Goal: Task Accomplishment & Management: Use online tool/utility

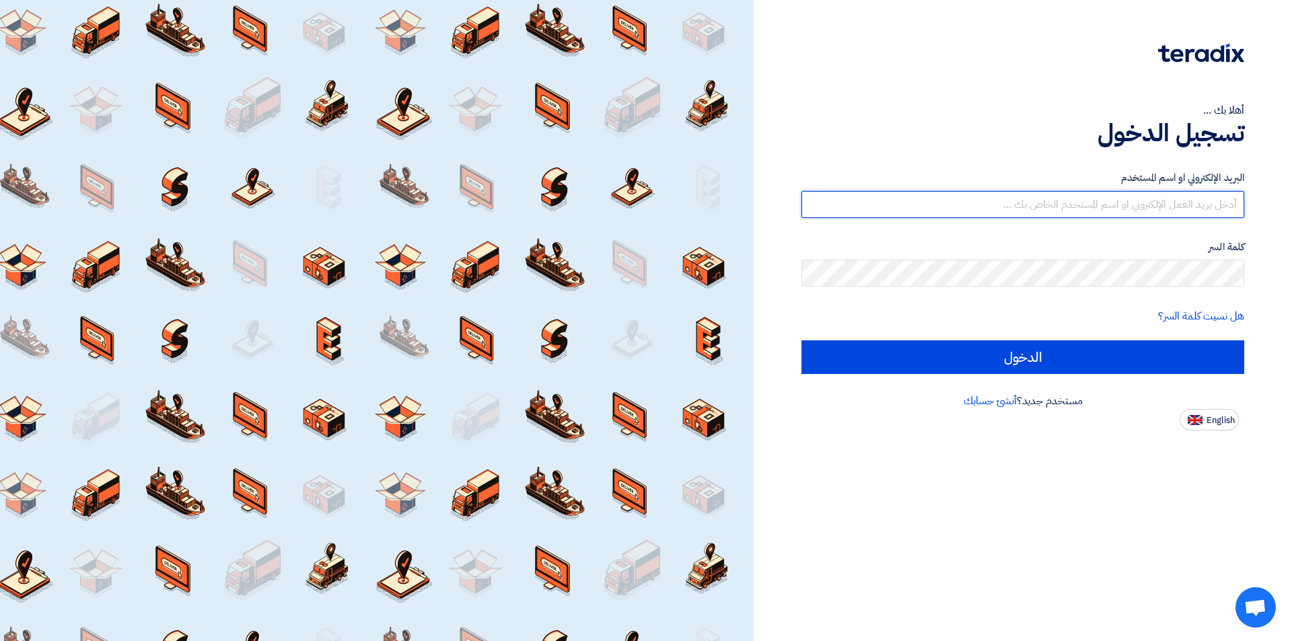
type input "[EMAIL_ADDRESS][DOMAIN_NAME]"
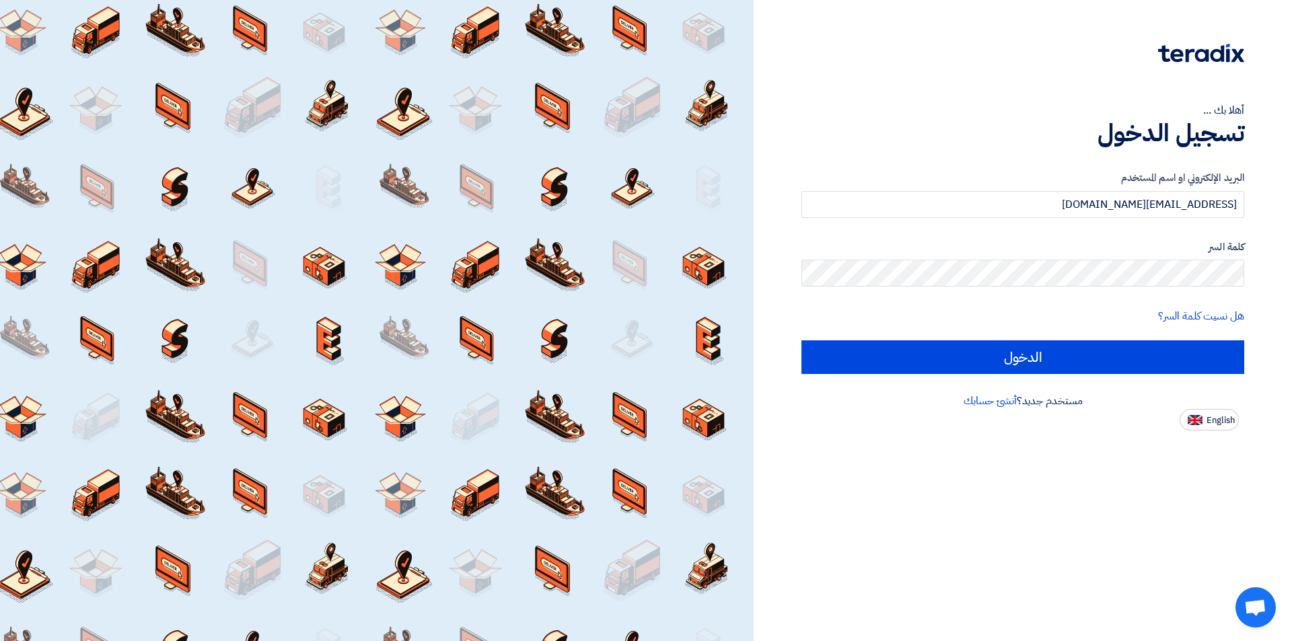
click at [1112, 516] on div "أهلا بك ... تسجيل الدخول البريد الإلكتروني او اسم المستخدم [EMAIL_ADDRESS][DOMA…" at bounding box center [1023, 320] width 538 height 641
click at [902, 585] on div "أهلا بك ... تسجيل الدخول البريد الإلكتروني او اسم المستخدم [EMAIL_ADDRESS][DOMA…" at bounding box center [1023, 320] width 538 height 641
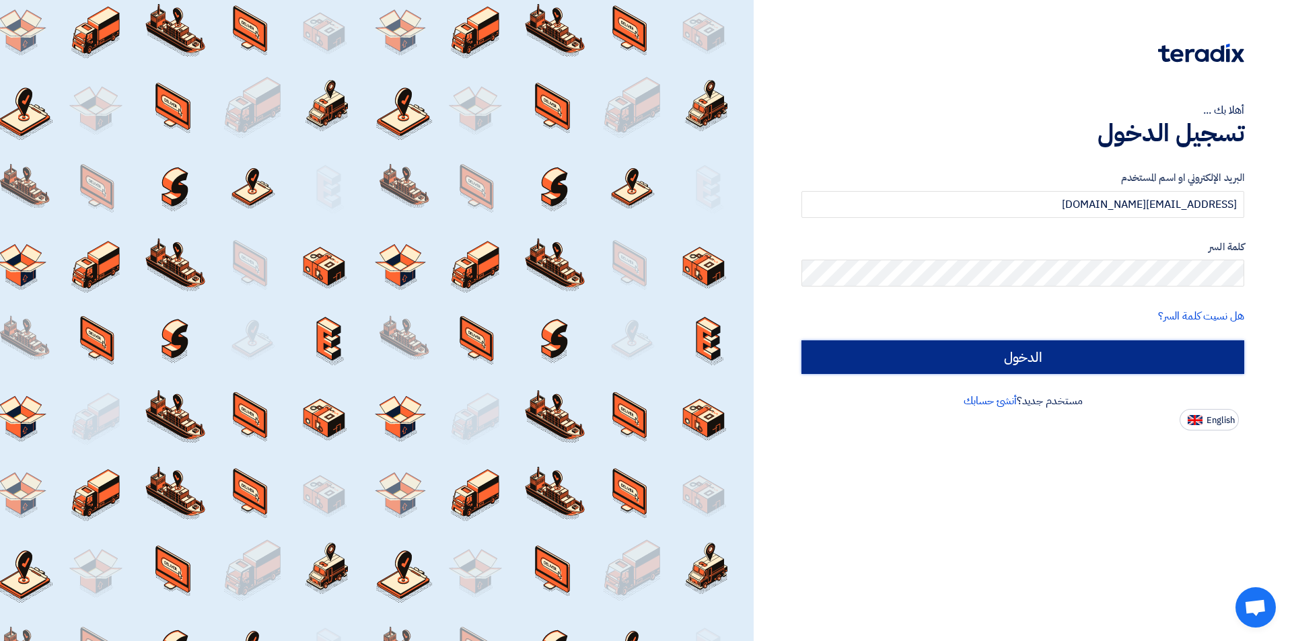
click at [1136, 372] on input "الدخول" at bounding box center [1022, 357] width 443 height 34
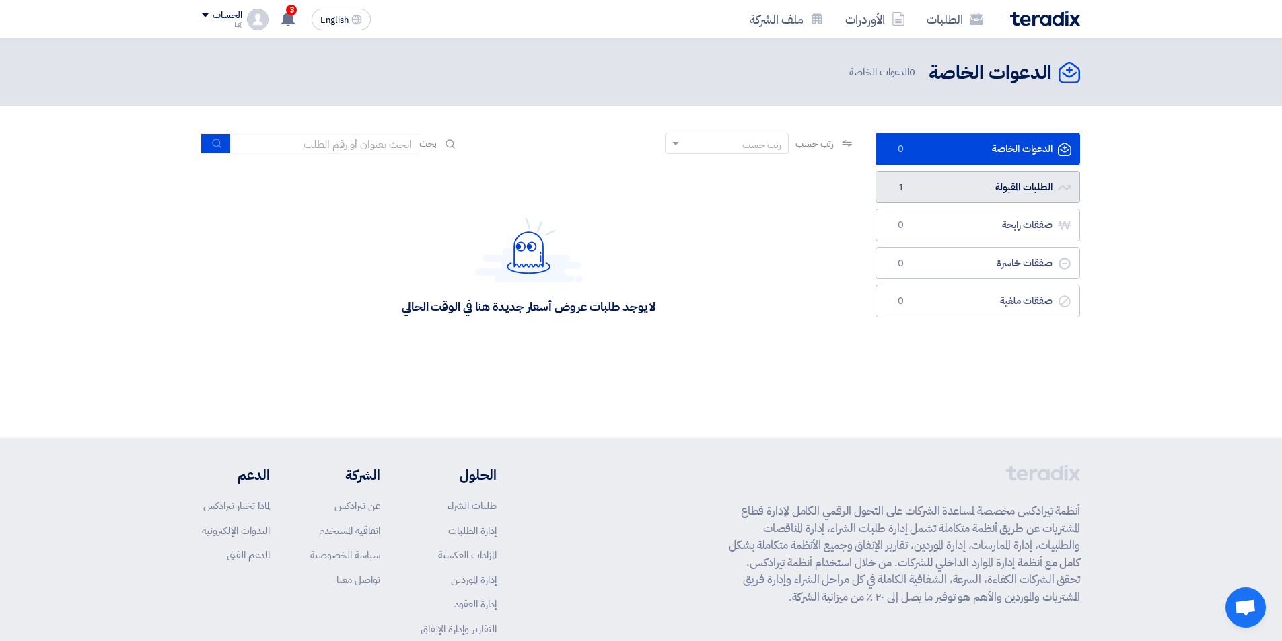
click at [982, 198] on link "الطلبات المقبولة الطلبات المقبولة 1" at bounding box center [977, 187] width 205 height 33
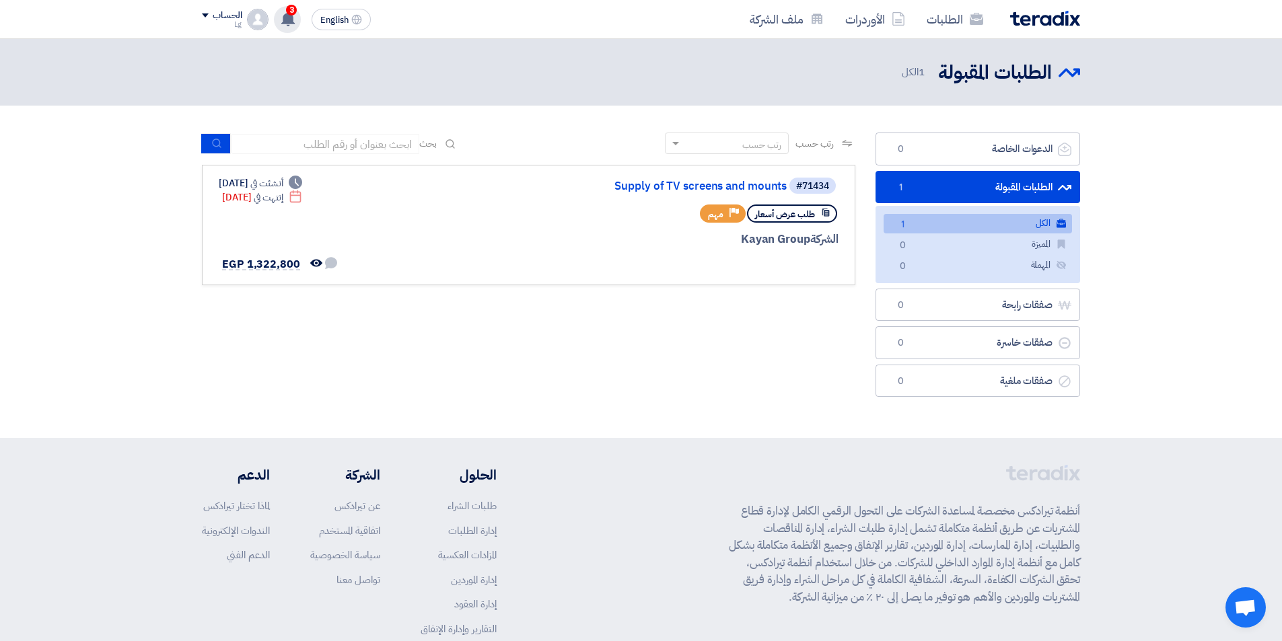
click at [282, 11] on icon at bounding box center [288, 18] width 15 height 15
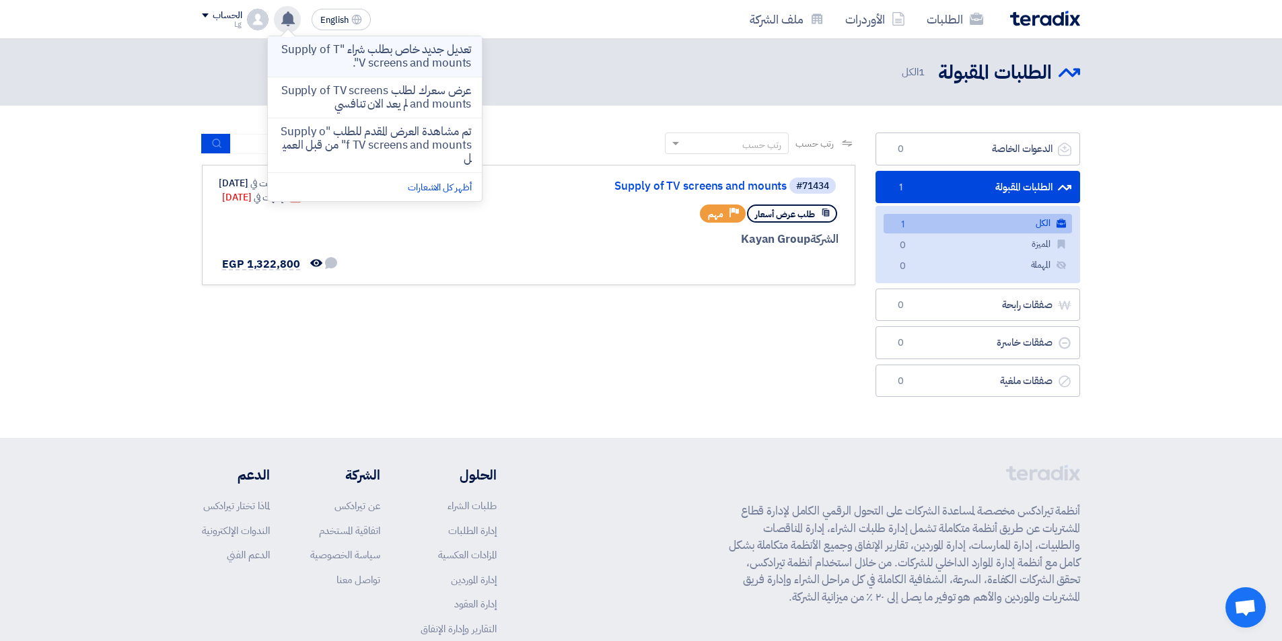
click at [402, 59] on p "تعديل جديد خاص بطلب شراء "Supply of TV screens and mounts"." at bounding box center [375, 56] width 192 height 27
